Goal: Communication & Community: Connect with others

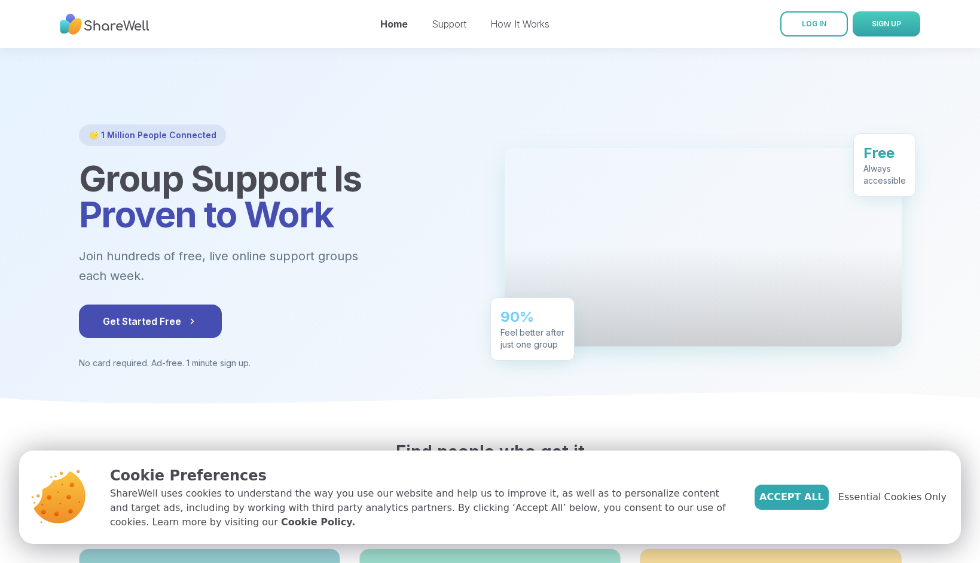
click at [855, 30] on button "SIGN UP" at bounding box center [887, 23] width 68 height 25
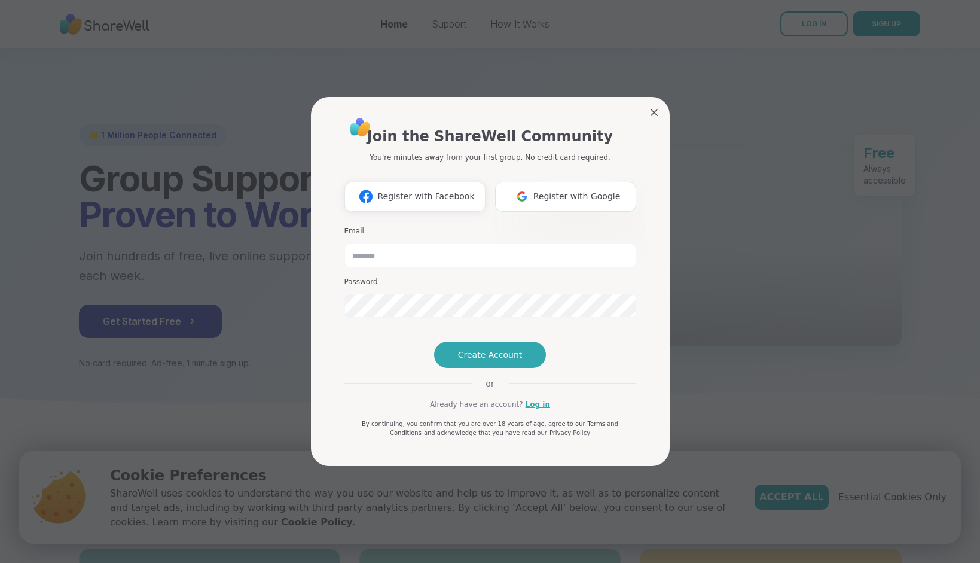
click at [547, 182] on button "Register with Google" at bounding box center [565, 197] width 141 height 30
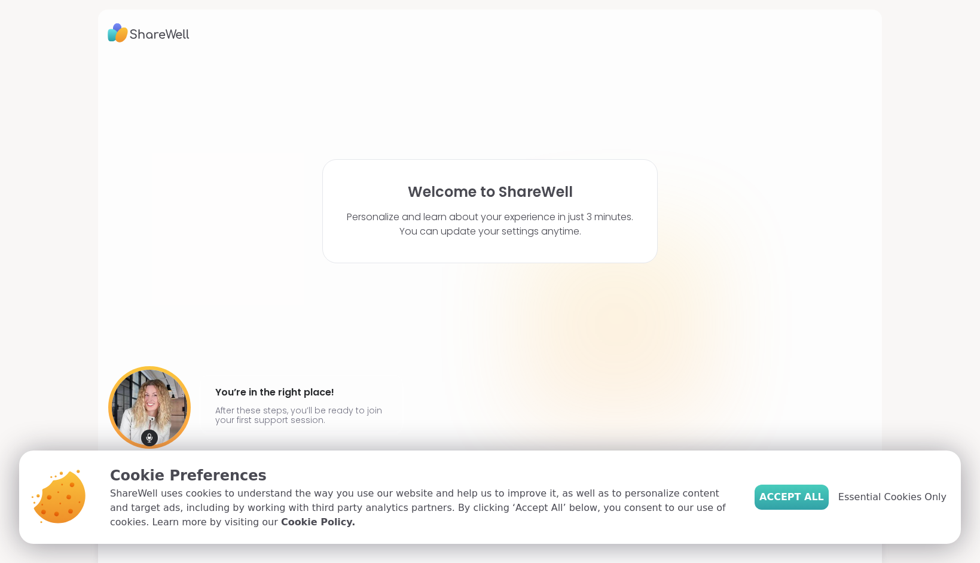
click at [780, 498] on span "Accept All" at bounding box center [792, 497] width 65 height 14
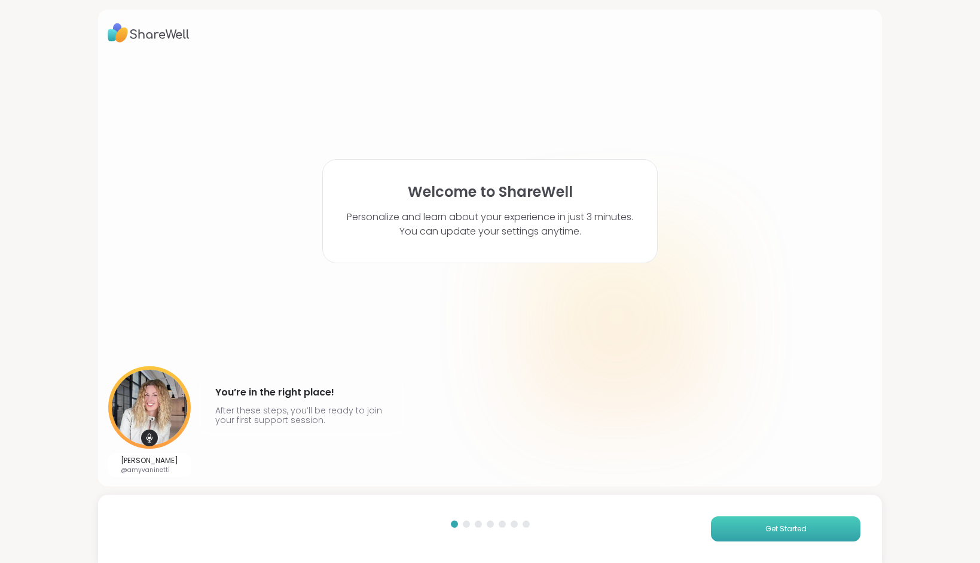
click at [786, 532] on span "Get Started" at bounding box center [786, 528] width 41 height 11
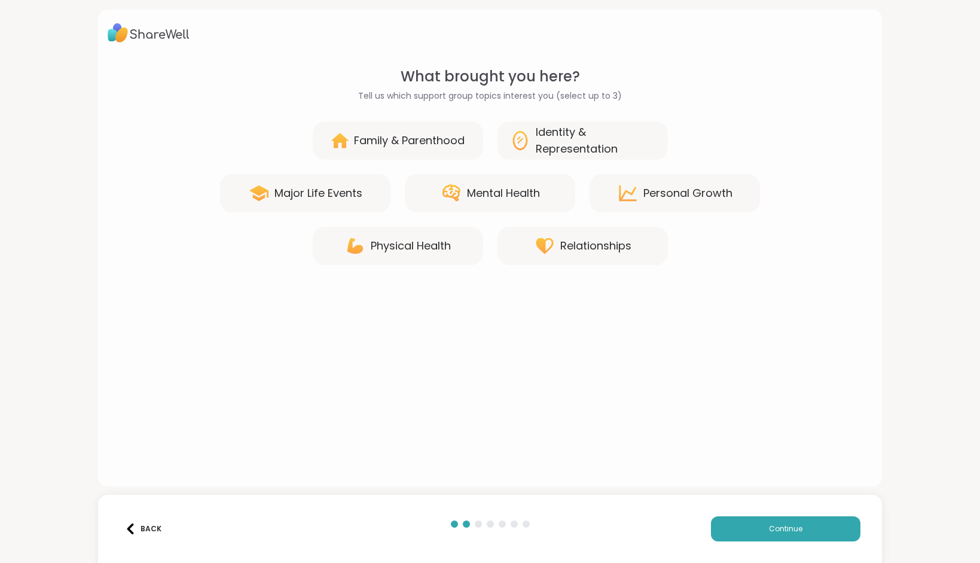
click at [548, 199] on div "Mental Health" at bounding box center [490, 193] width 170 height 38
click at [572, 231] on div "Relationships" at bounding box center [583, 246] width 170 height 38
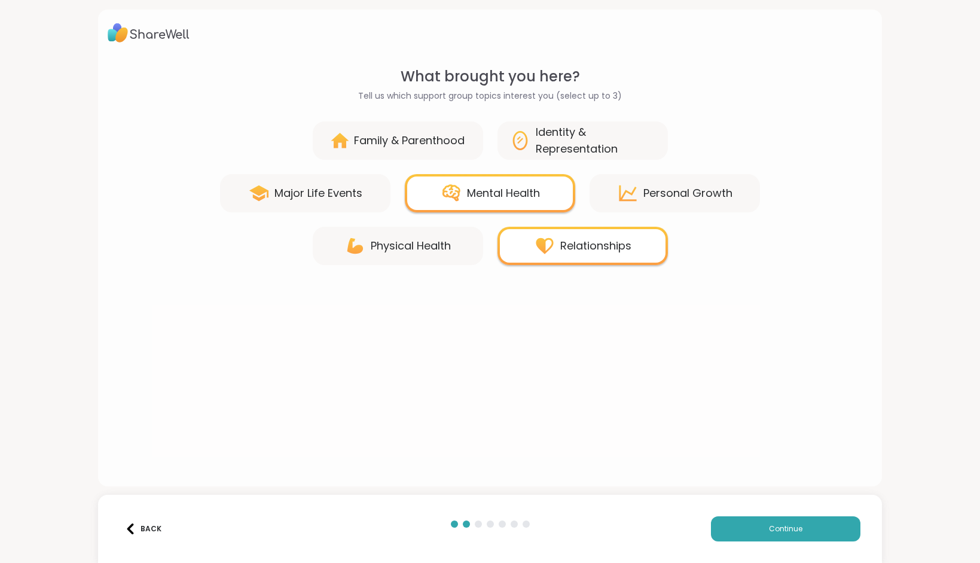
click at [777, 514] on div "Back Continue" at bounding box center [490, 529] width 784 height 68
click at [772, 520] on button "Continue" at bounding box center [786, 528] width 150 height 25
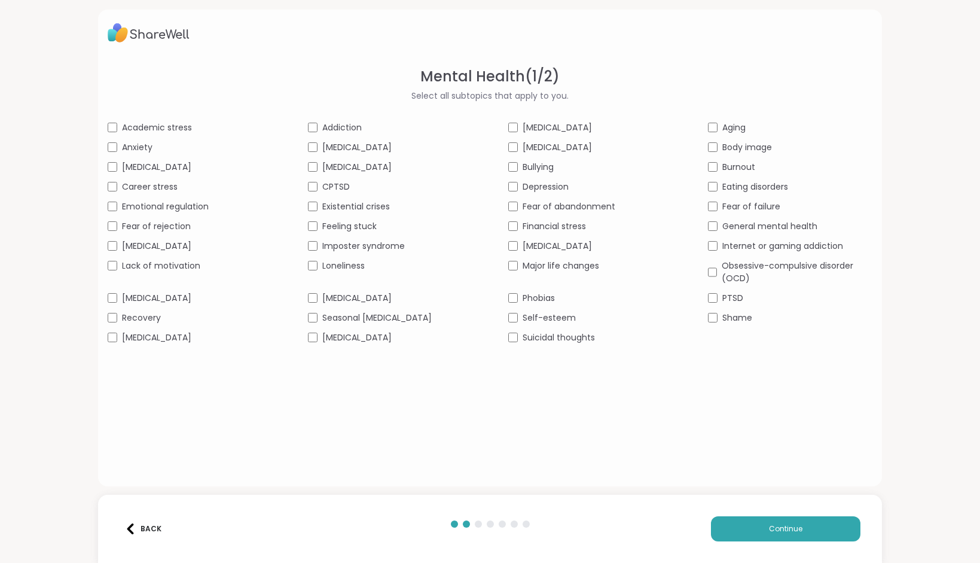
click at [158, 148] on div "Anxiety" at bounding box center [190, 147] width 164 height 13
click at [177, 298] on span "[MEDICAL_DATA]" at bounding box center [156, 298] width 69 height 13
click at [371, 224] on span "Feeling stuck" at bounding box center [349, 226] width 54 height 13
click at [375, 270] on div "Loneliness" at bounding box center [390, 266] width 164 height 13
click at [600, 125] on div "[MEDICAL_DATA]" at bounding box center [590, 127] width 164 height 13
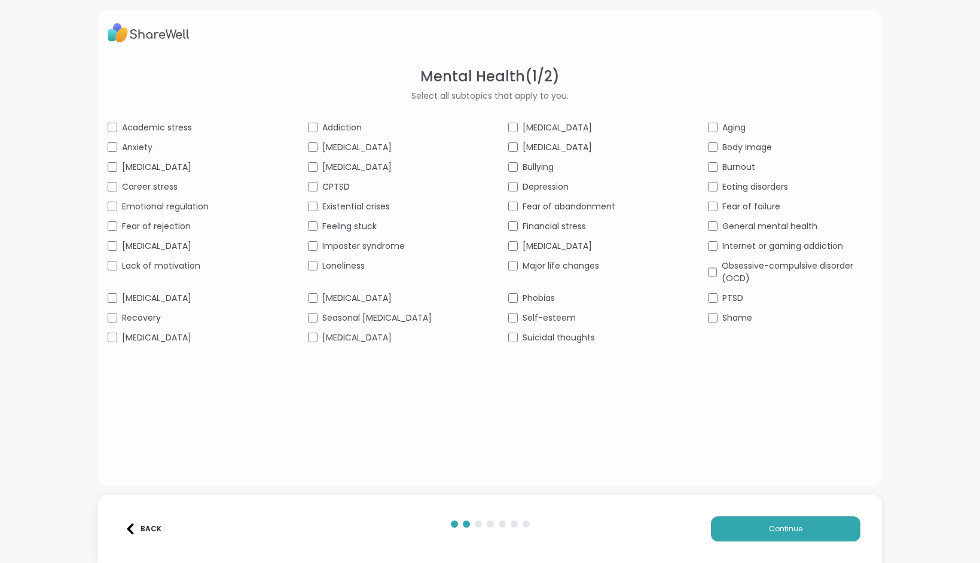
click at [569, 184] on div "Depression" at bounding box center [590, 187] width 164 height 13
click at [580, 208] on span "Fear of abandonment" at bounding box center [569, 206] width 93 height 13
click at [594, 318] on div "Self-esteem" at bounding box center [590, 318] width 164 height 13
click at [791, 517] on button "Continue" at bounding box center [786, 528] width 150 height 25
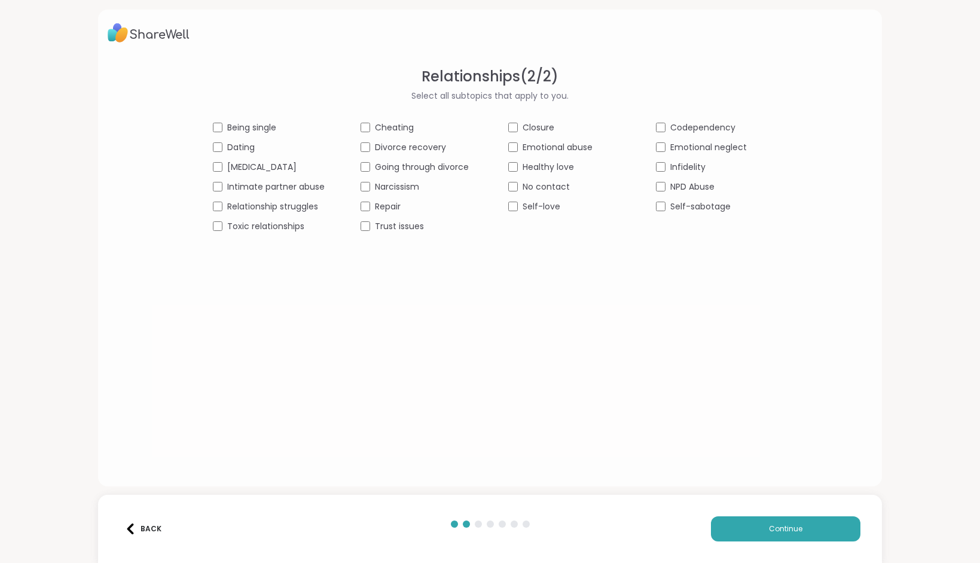
click at [304, 207] on span "Relationship struggles" at bounding box center [272, 206] width 91 height 13
click at [441, 219] on div "Being single Cheating Closure Codependency Dating Divorce recovery Emotional ab…" at bounding box center [490, 176] width 555 height 111
click at [435, 226] on div "Trust issues" at bounding box center [417, 226] width 112 height 13
click at [761, 526] on button "Continue" at bounding box center [786, 528] width 150 height 25
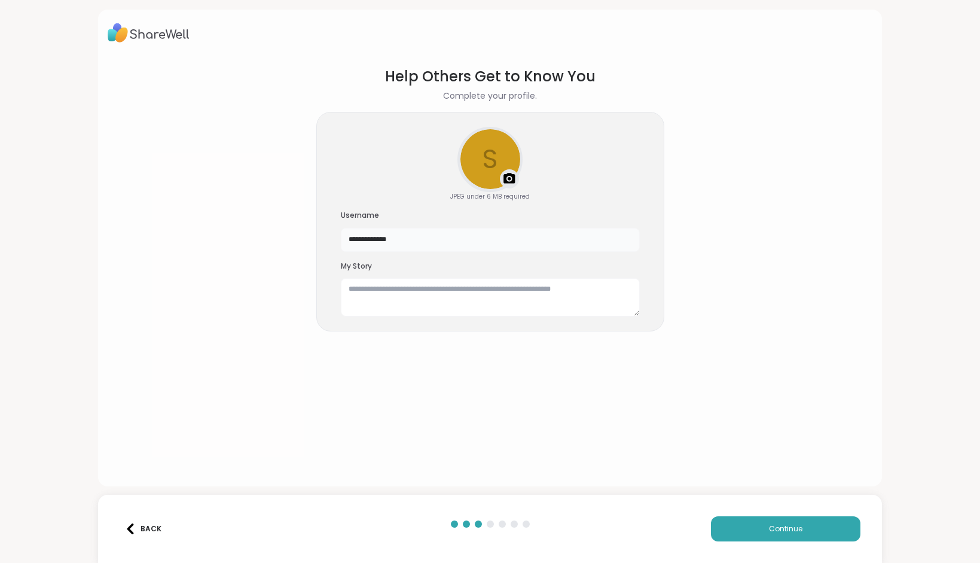
click at [502, 246] on input "**********" at bounding box center [490, 240] width 299 height 24
click at [491, 237] on input "**********" at bounding box center [490, 240] width 299 height 24
type input "********"
click at [416, 307] on textarea at bounding box center [490, 297] width 299 height 38
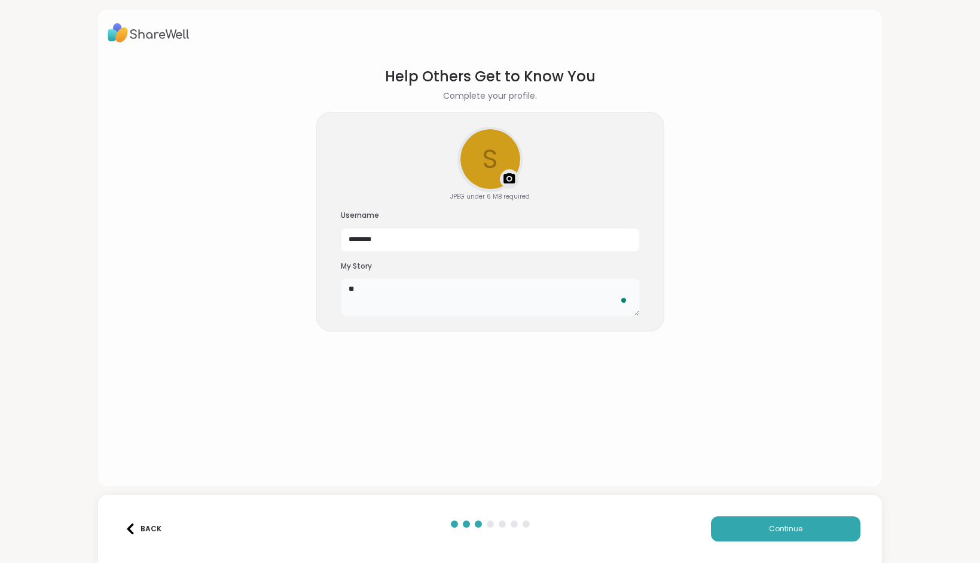
type textarea "*"
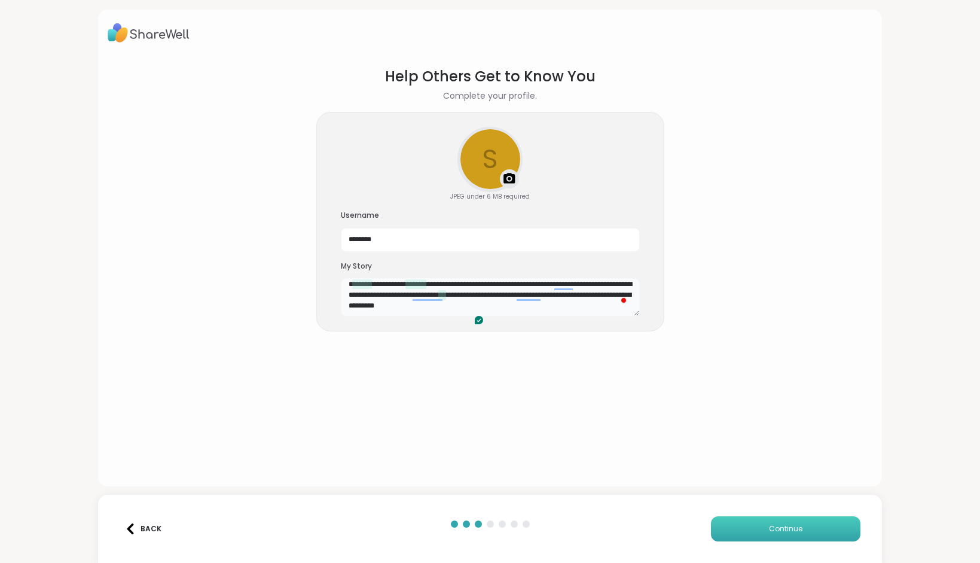
type textarea "**********"
click at [767, 532] on button "Continue" at bounding box center [786, 528] width 150 height 25
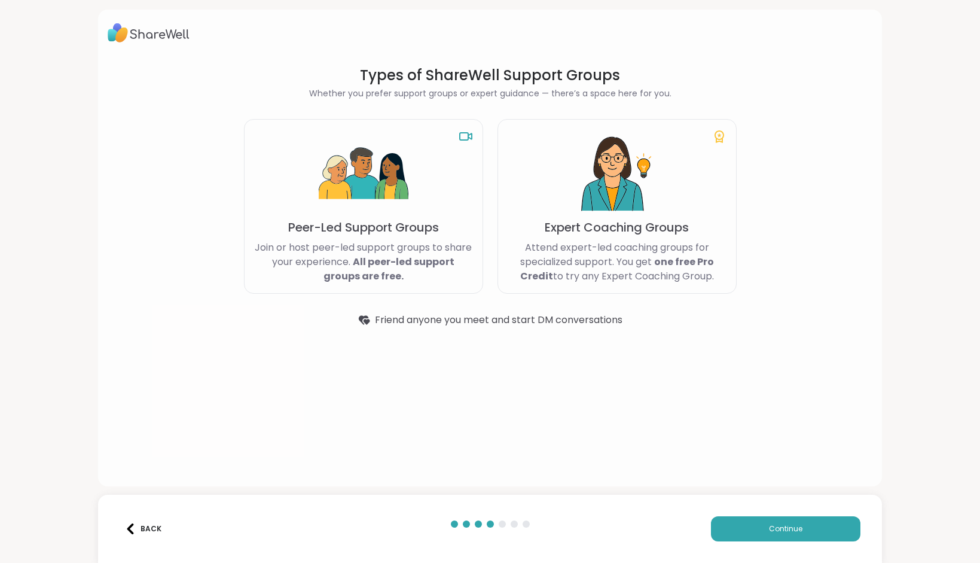
click at [411, 222] on p "Peer-Led Support Groups" at bounding box center [363, 227] width 151 height 17
click at [742, 527] on button "Continue" at bounding box center [786, 528] width 150 height 25
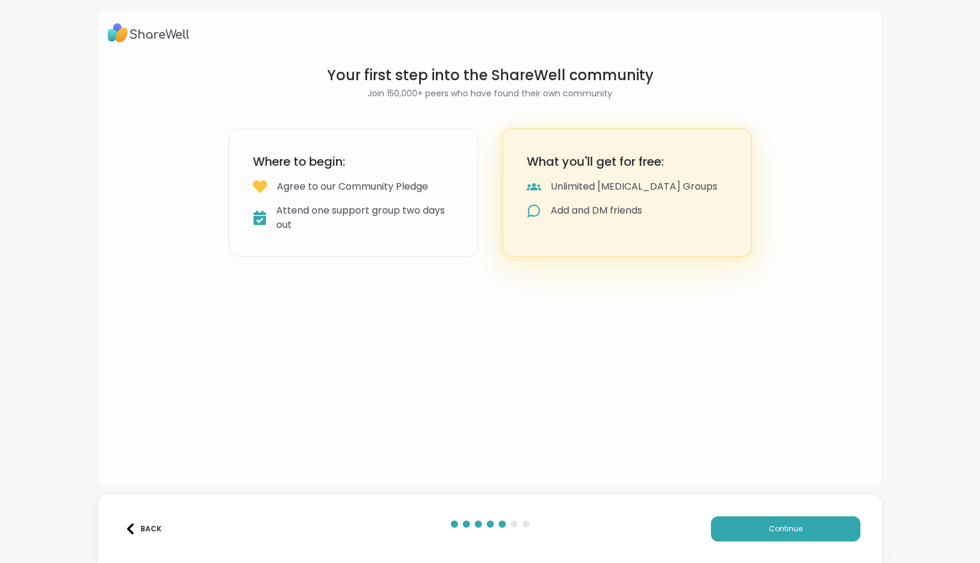
click at [410, 196] on div "Where to begin: Agree to our Community Pledge Attend one support group two days…" at bounding box center [353, 193] width 250 height 128
click at [795, 527] on span "Continue" at bounding box center [785, 528] width 33 height 11
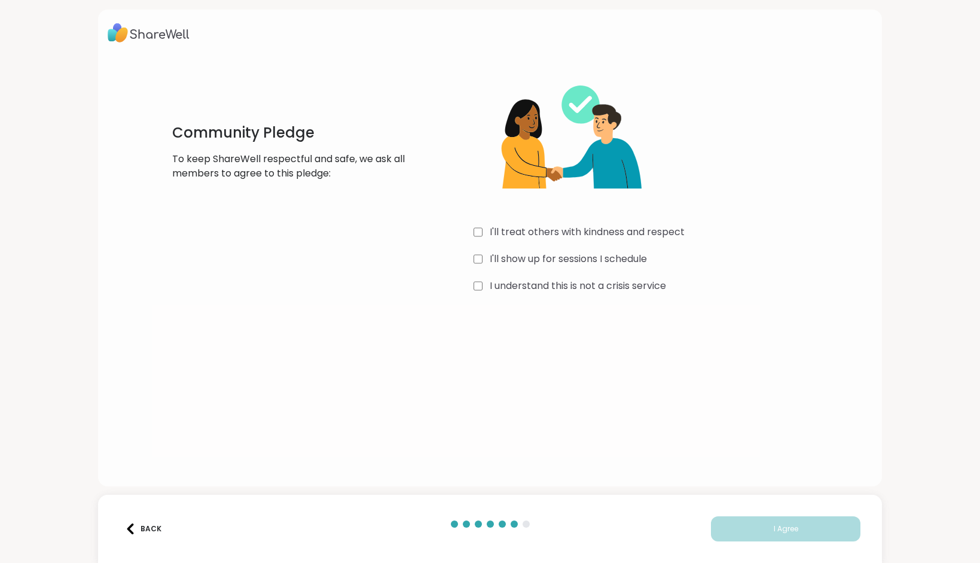
click at [633, 226] on label "I'll treat others with kindness and respect" at bounding box center [587, 232] width 195 height 14
click at [603, 263] on label "I'll show up for sessions I schedule" at bounding box center [568, 259] width 157 height 14
click at [593, 292] on label "I understand this is not a crisis service" at bounding box center [578, 286] width 176 height 14
click at [743, 511] on div "Back I Agree" at bounding box center [490, 529] width 784 height 68
click at [741, 522] on button "I Agree" at bounding box center [786, 528] width 150 height 25
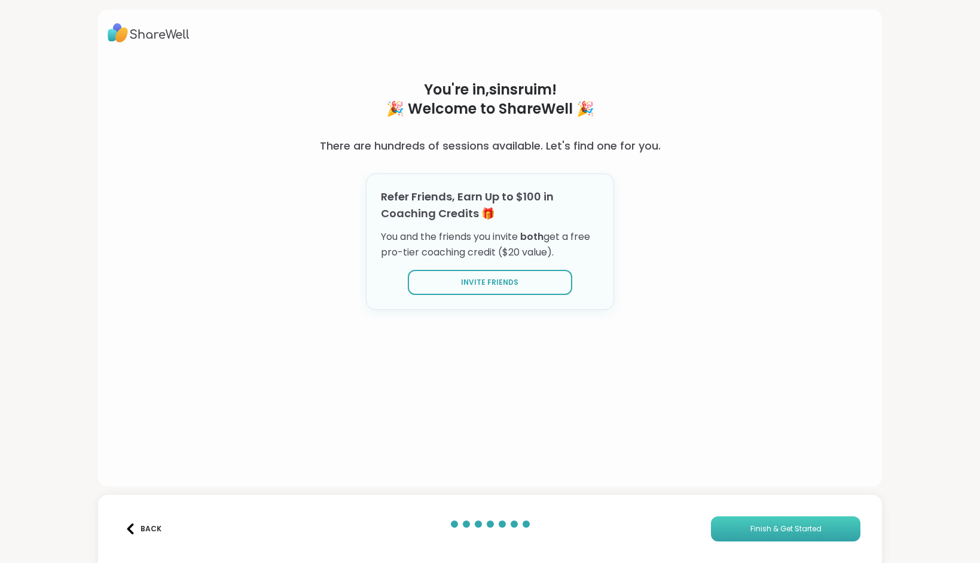
click at [757, 517] on button "Finish & Get Started" at bounding box center [786, 528] width 150 height 25
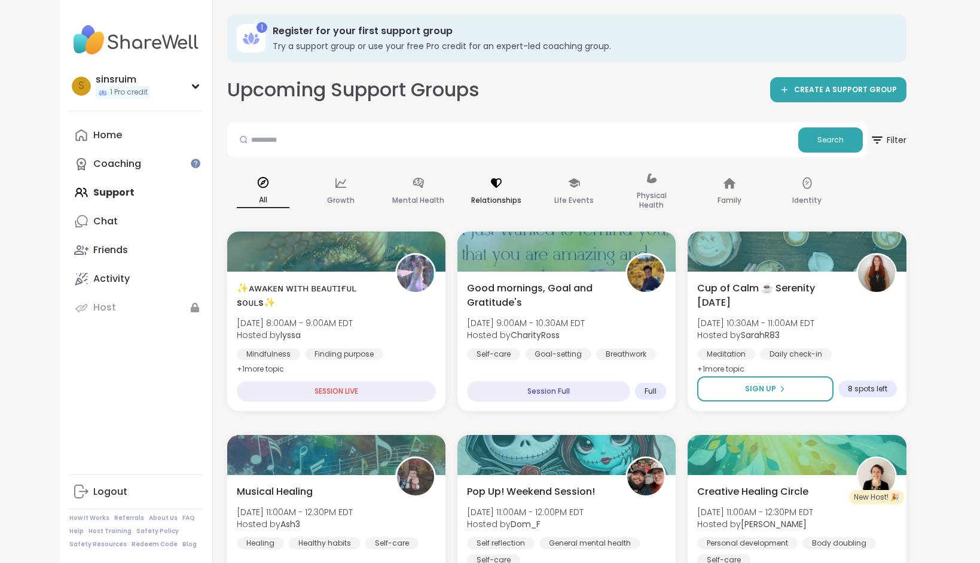
click at [495, 192] on div "Relationships" at bounding box center [497, 192] width 72 height 60
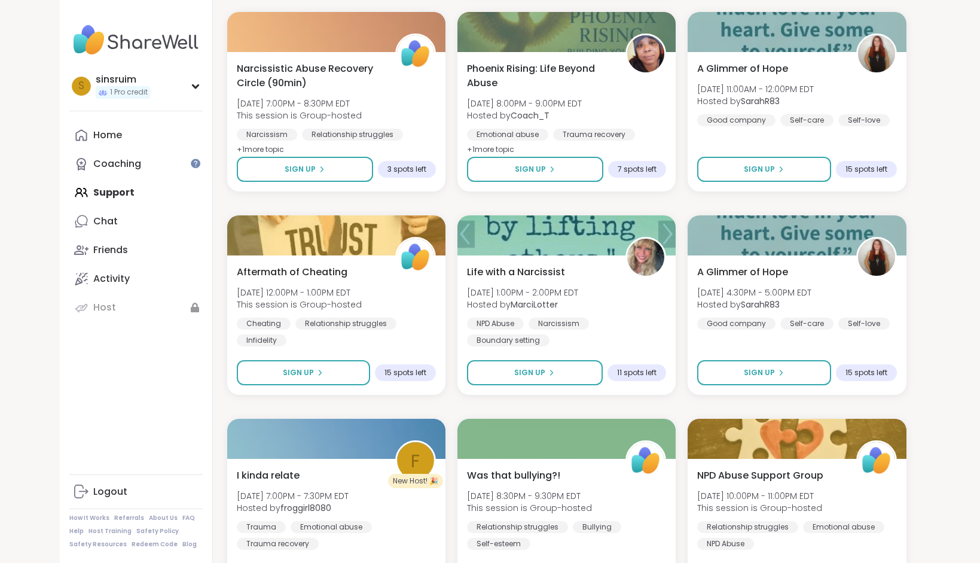
scroll to position [652, 0]
click at [160, 174] on link "Coaching" at bounding box center [135, 164] width 133 height 29
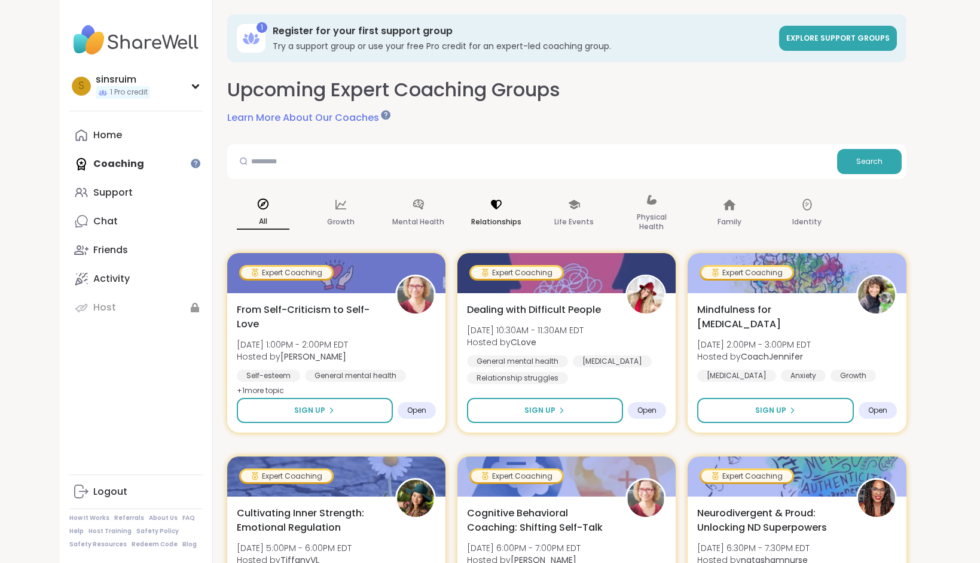
click at [484, 215] on p "Relationships" at bounding box center [496, 222] width 50 height 14
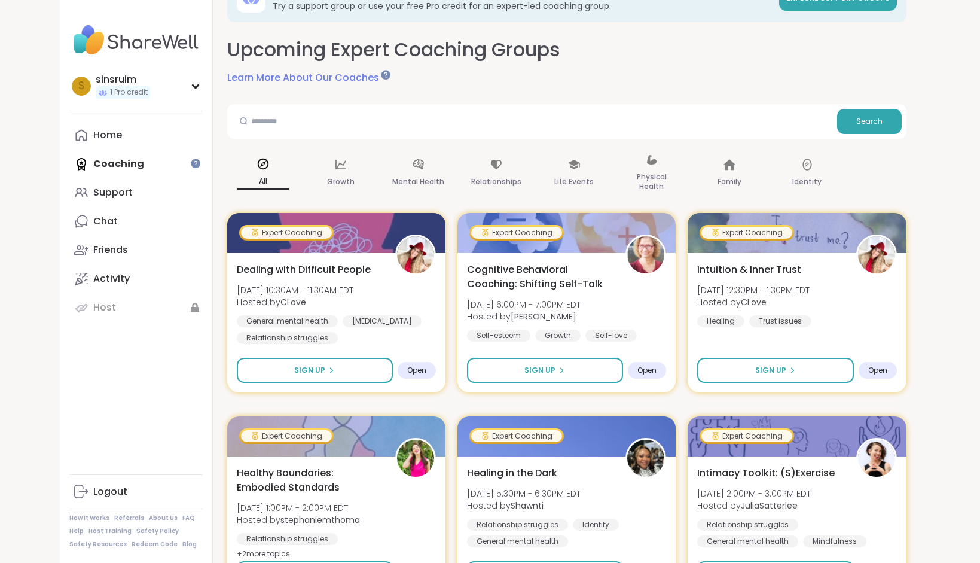
scroll to position [32, 0]
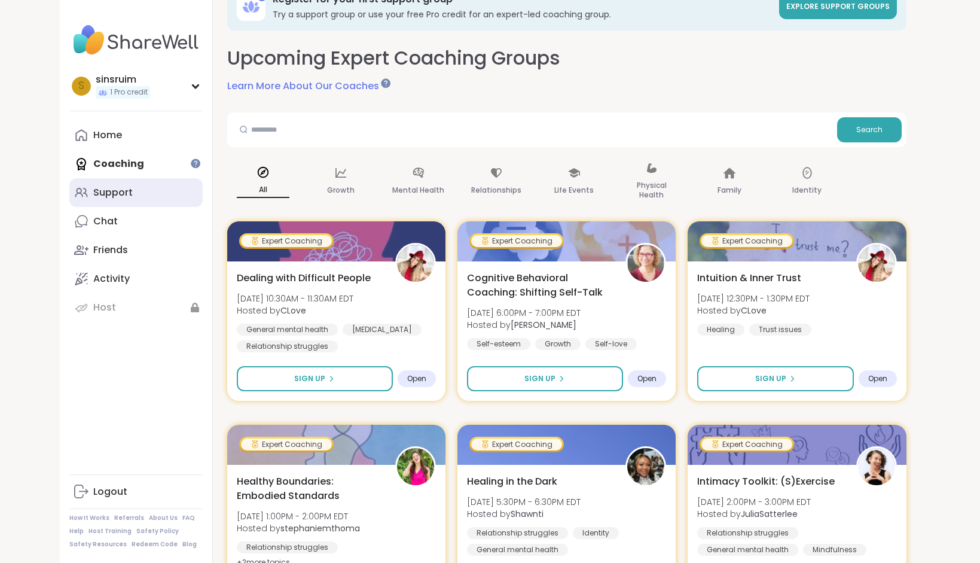
click at [172, 196] on link "Support" at bounding box center [135, 192] width 133 height 29
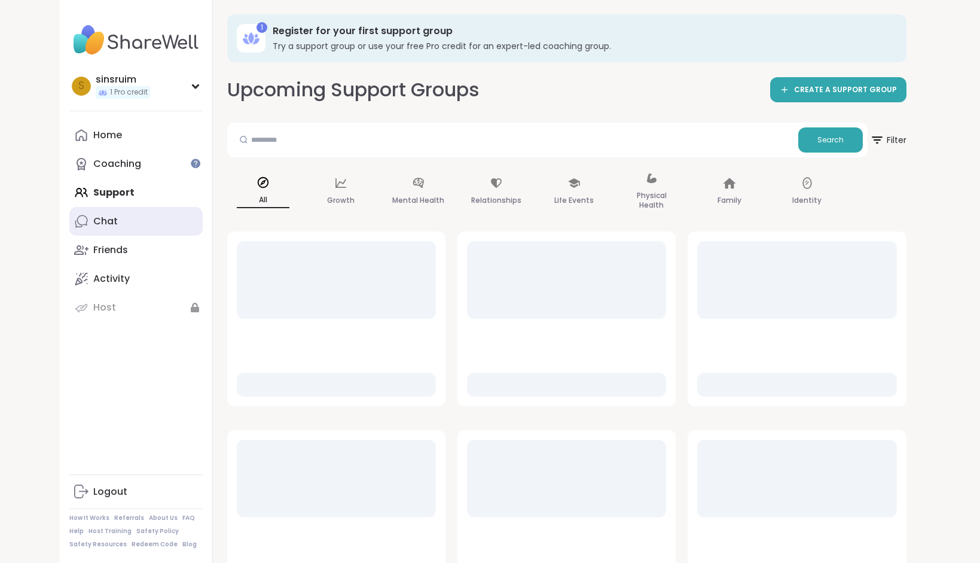
click at [140, 228] on link "Chat" at bounding box center [135, 221] width 133 height 29
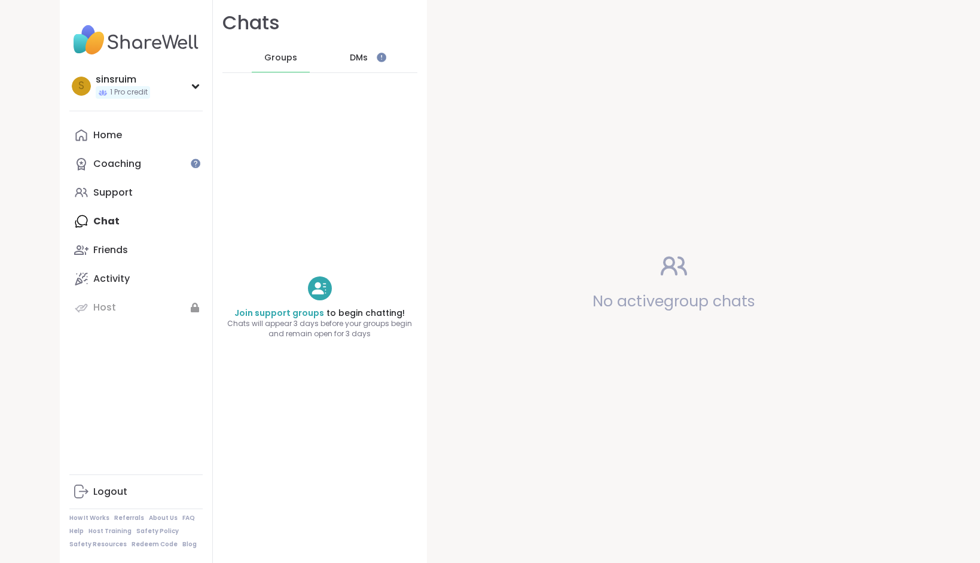
click at [359, 65] on div "DMs" at bounding box center [359, 58] width 59 height 29
click at [287, 59] on span "Groups" at bounding box center [280, 58] width 33 height 12
click at [129, 191] on div "Support" at bounding box center [112, 192] width 39 height 13
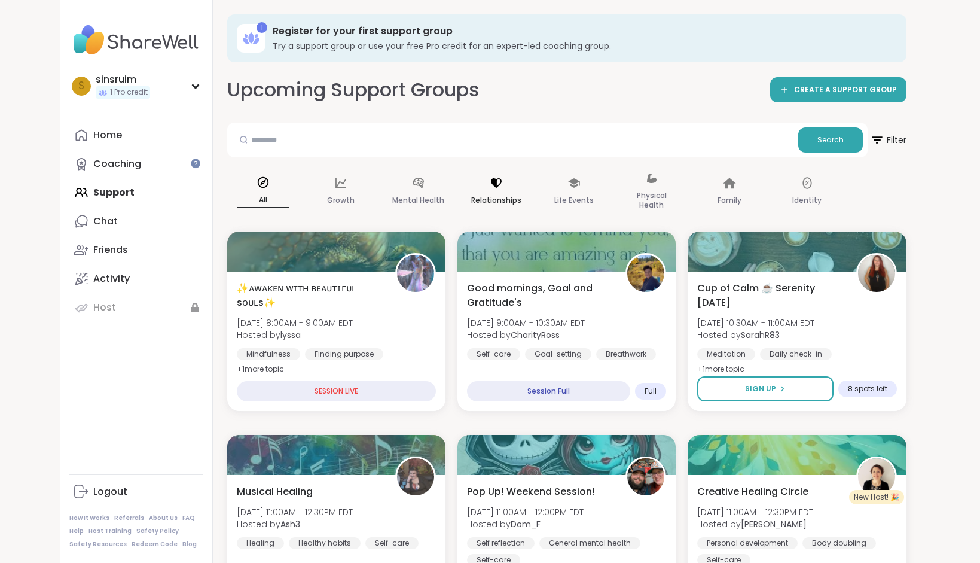
click at [475, 183] on div "Relationships" at bounding box center [497, 192] width 72 height 60
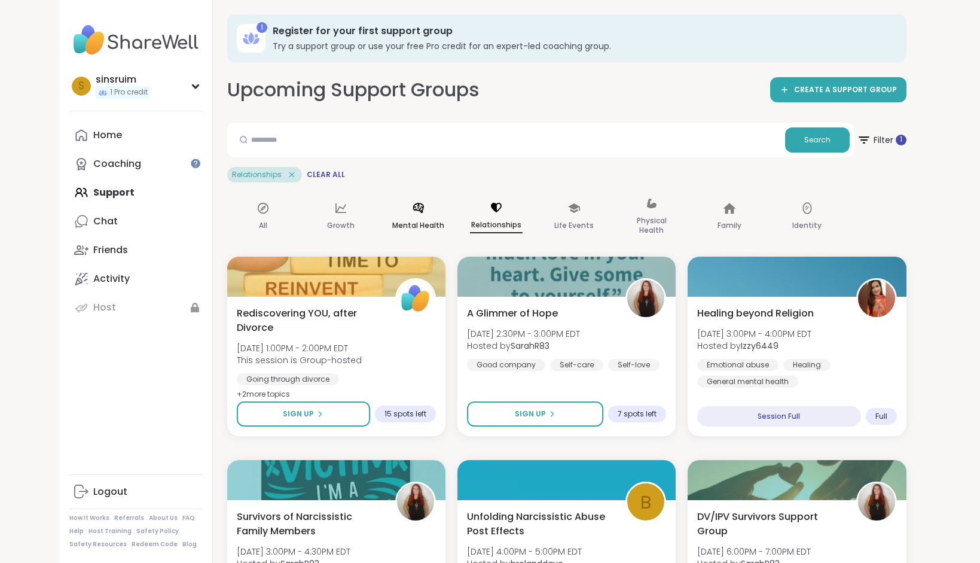
click at [410, 219] on p "Mental Health" at bounding box center [418, 225] width 52 height 14
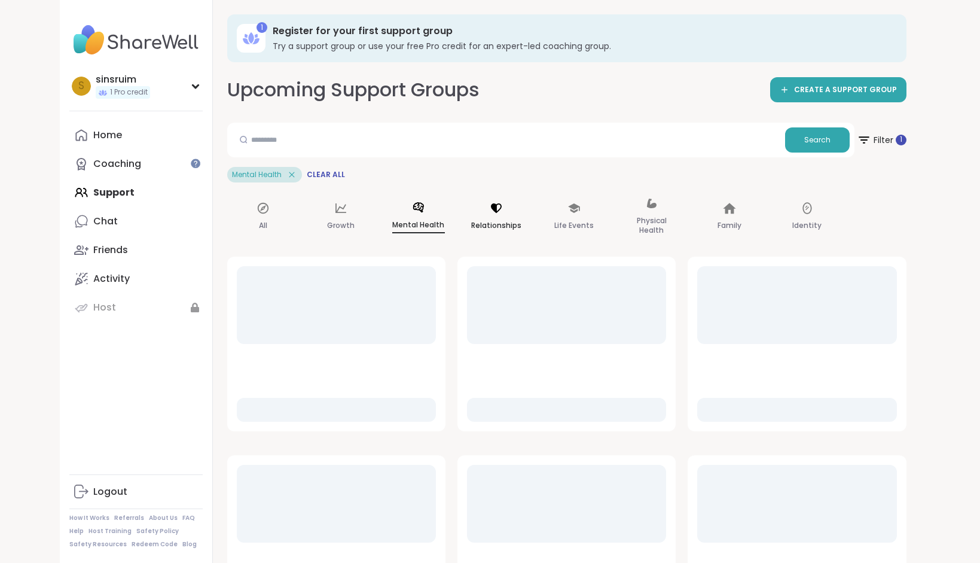
click at [482, 217] on div "Relationships" at bounding box center [497, 217] width 72 height 60
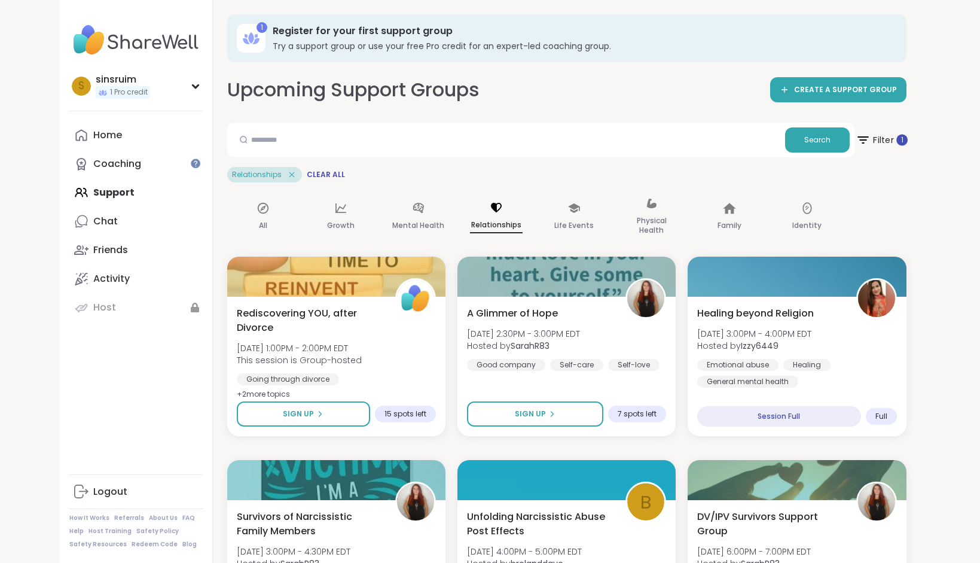
click at [872, 131] on span "Filter 1" at bounding box center [881, 140] width 52 height 30
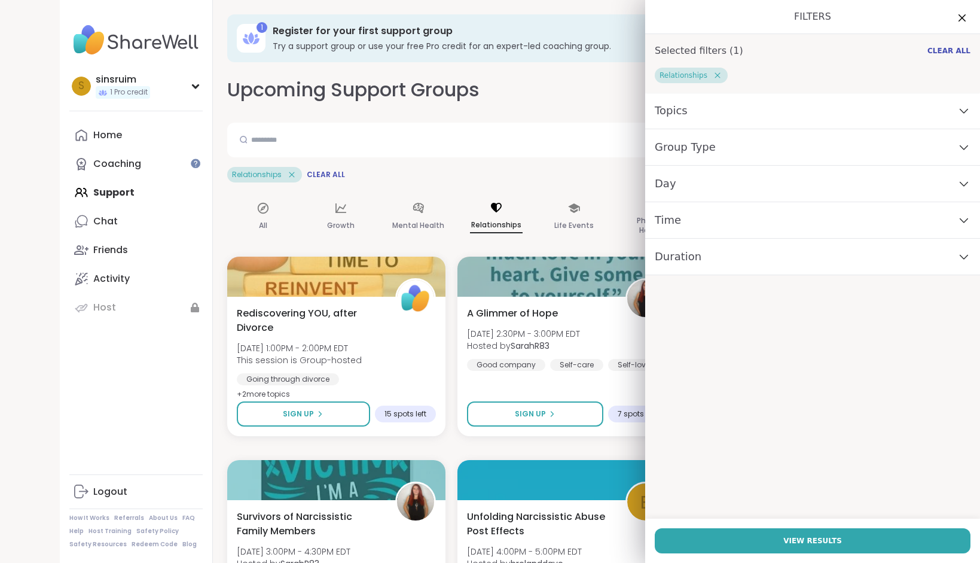
click at [577, 83] on div "Upcoming Support Groups CREATE A SUPPORT GROUP" at bounding box center [566, 90] width 679 height 27
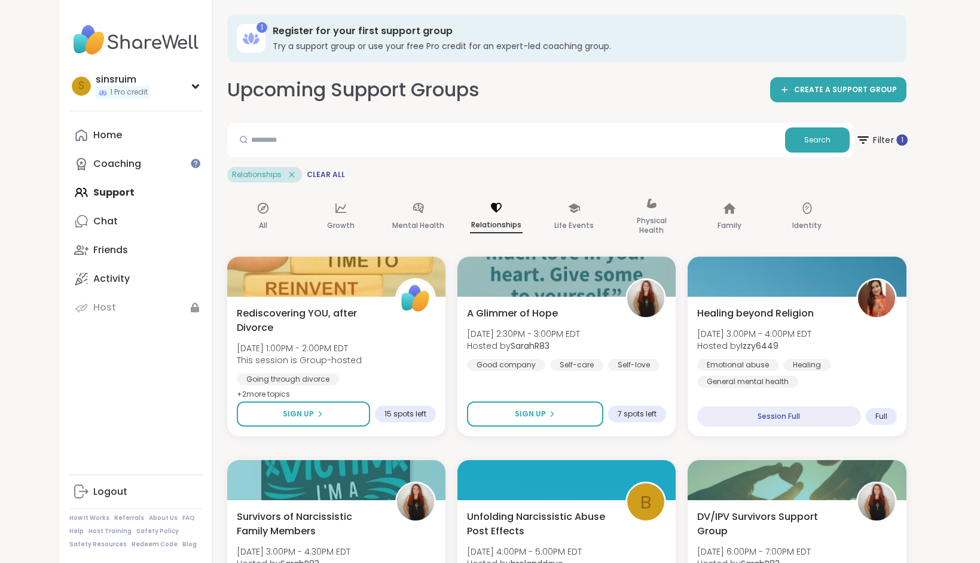
click at [873, 139] on span "Filter 1" at bounding box center [881, 140] width 52 height 30
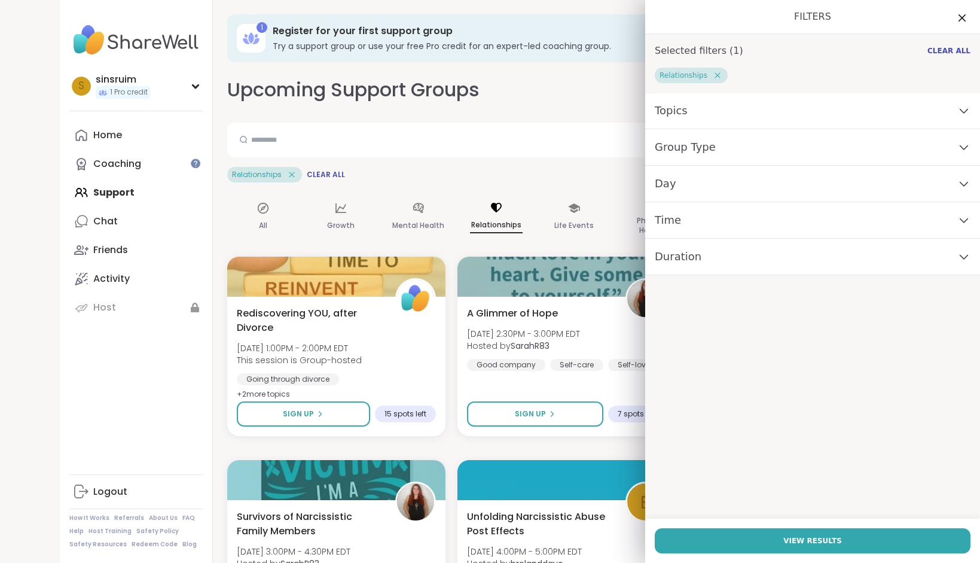
click at [817, 95] on div "Topics" at bounding box center [812, 111] width 335 height 36
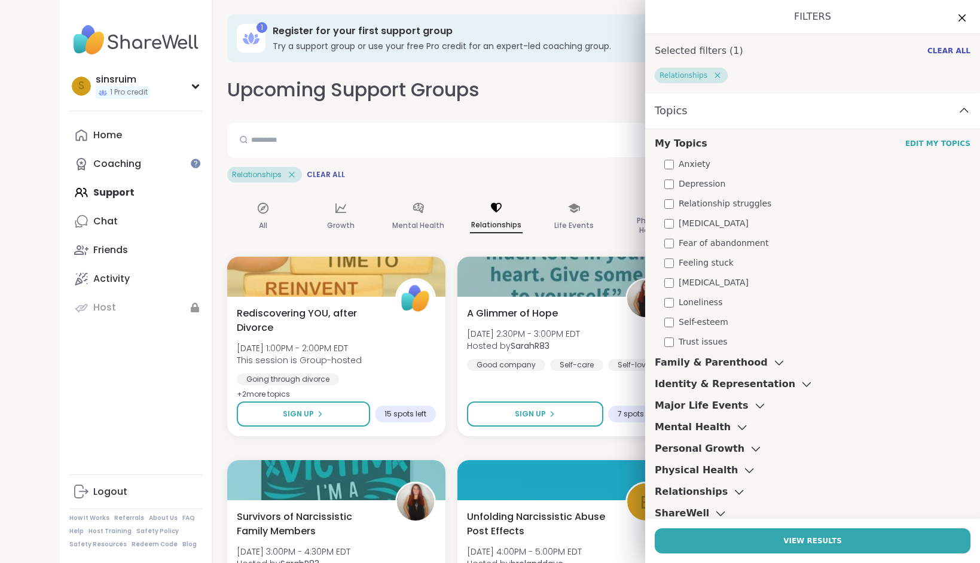
click at [687, 181] on span "Depression" at bounding box center [702, 184] width 47 height 13
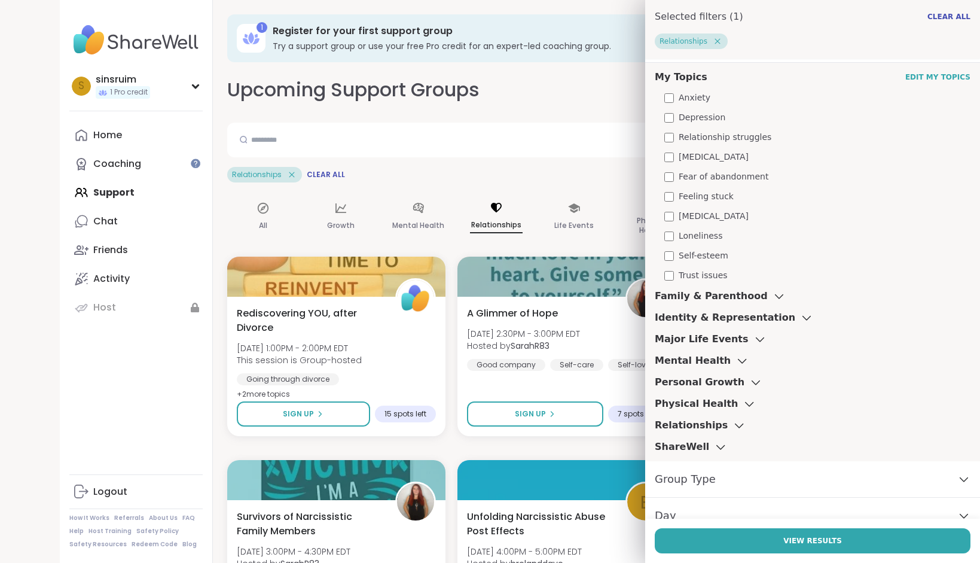
scroll to position [68, 0]
click at [690, 423] on h3 "Relationships" at bounding box center [691, 423] width 73 height 14
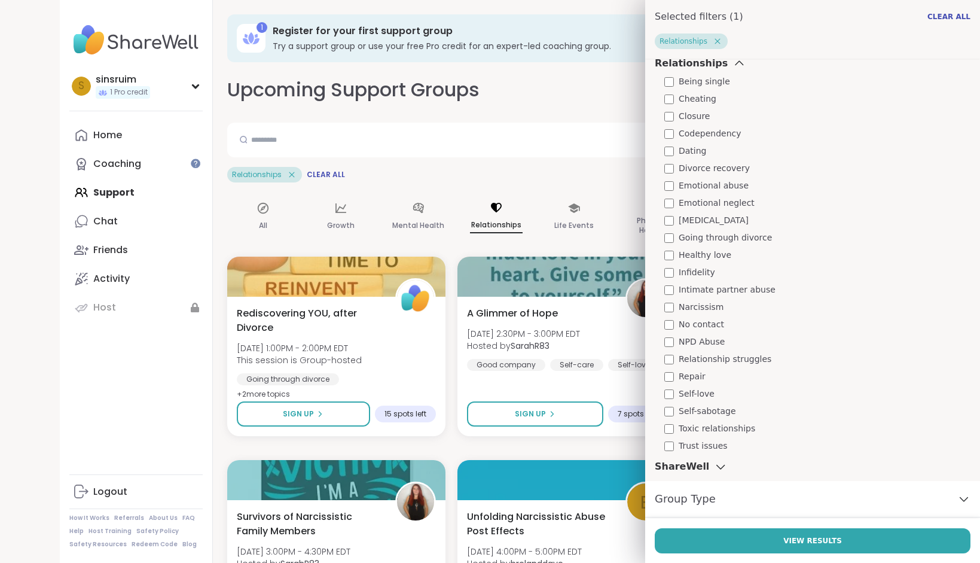
scroll to position [429, 0]
click at [730, 444] on div "Trust issues" at bounding box center [817, 444] width 306 height 13
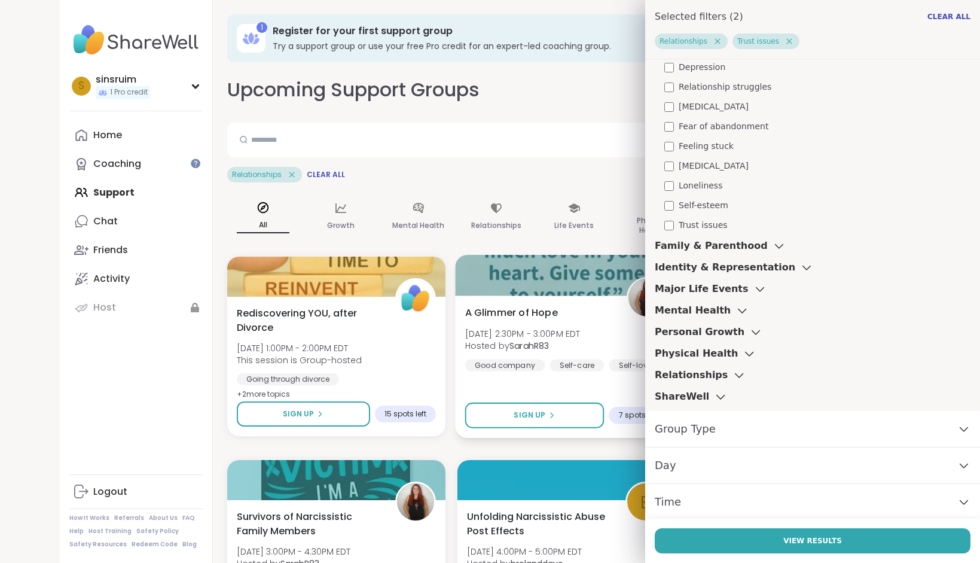
scroll to position [155, 0]
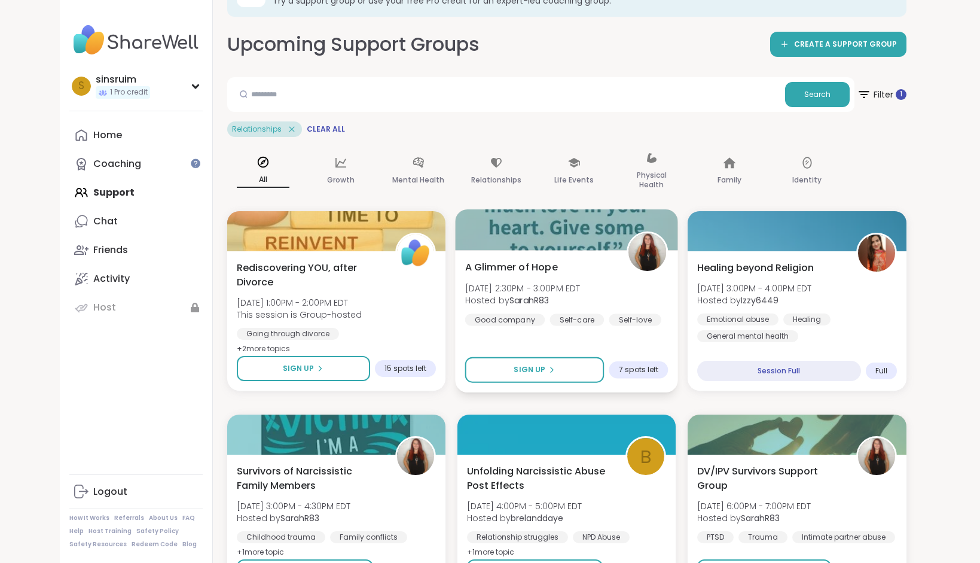
scroll to position [46, 0]
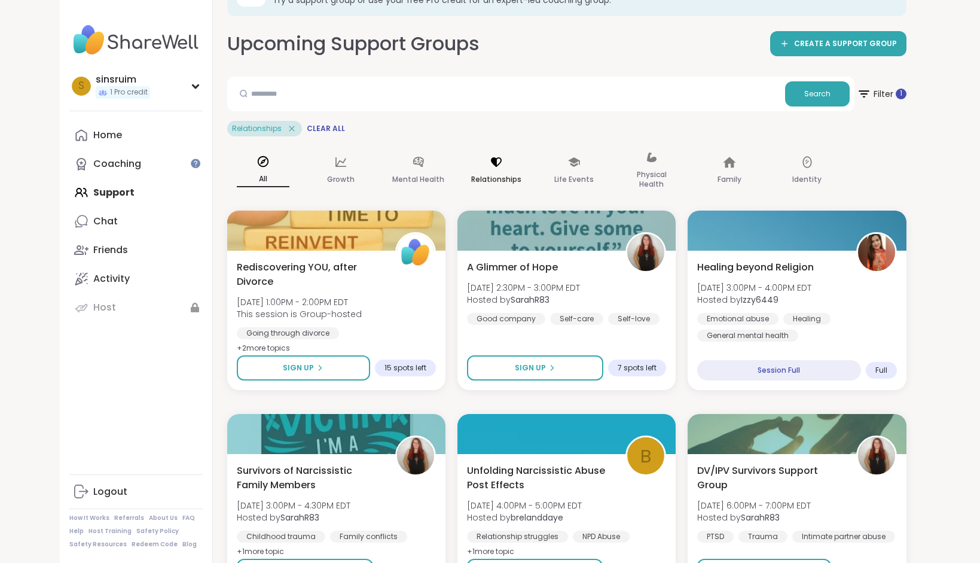
click at [495, 174] on p "Relationships" at bounding box center [496, 179] width 50 height 14
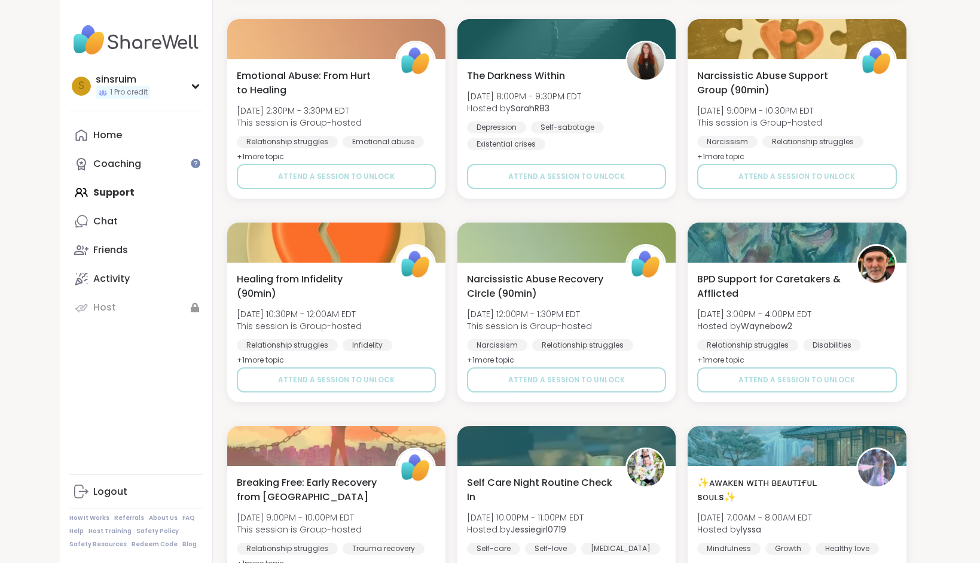
scroll to position [2159, 0]
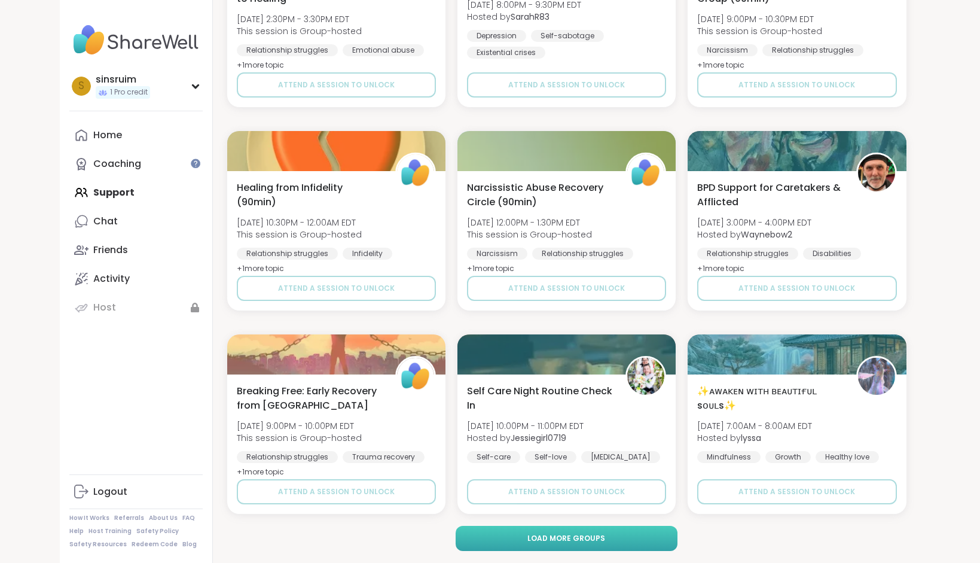
click at [624, 539] on button "Load more groups" at bounding box center [567, 538] width 222 height 25
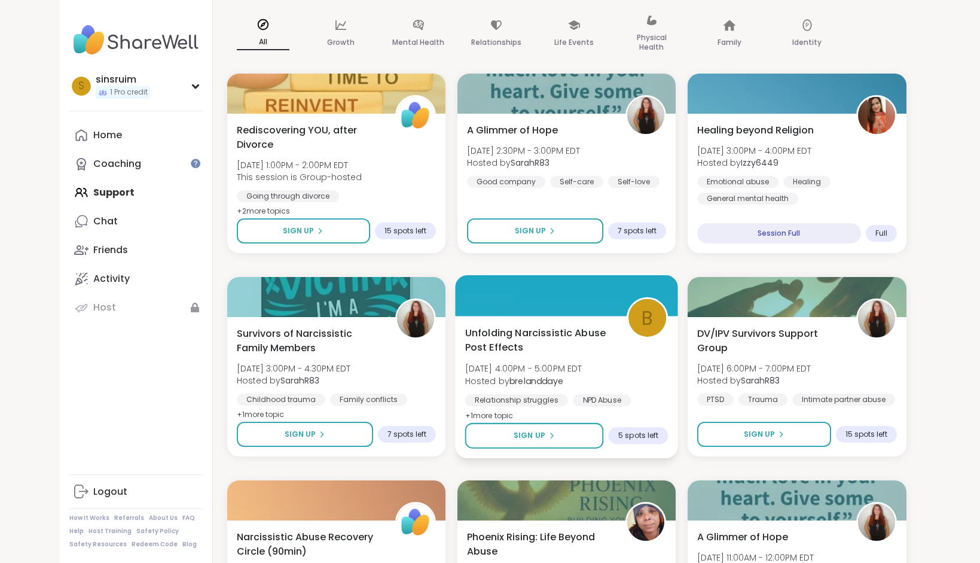
scroll to position [0, 0]
